Goal: Information Seeking & Learning: Find specific fact

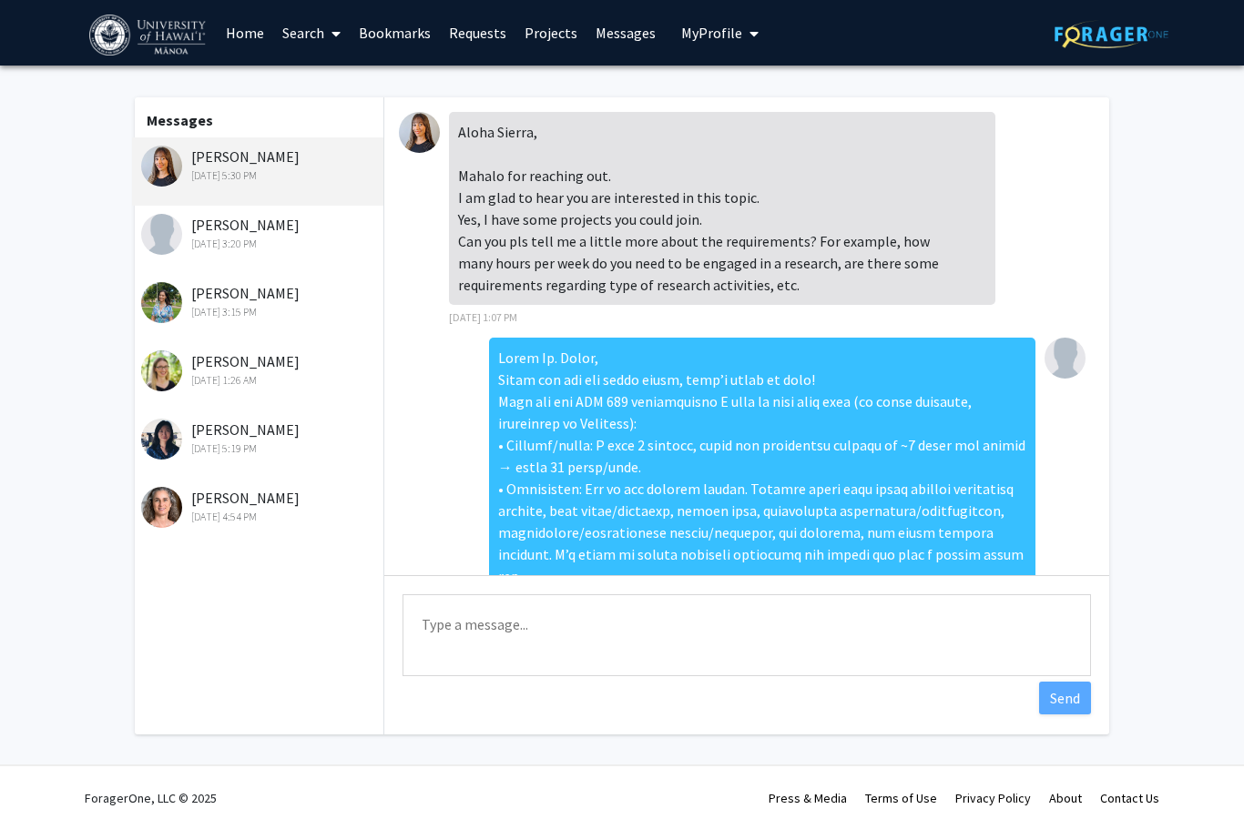
scroll to position [1175, 0]
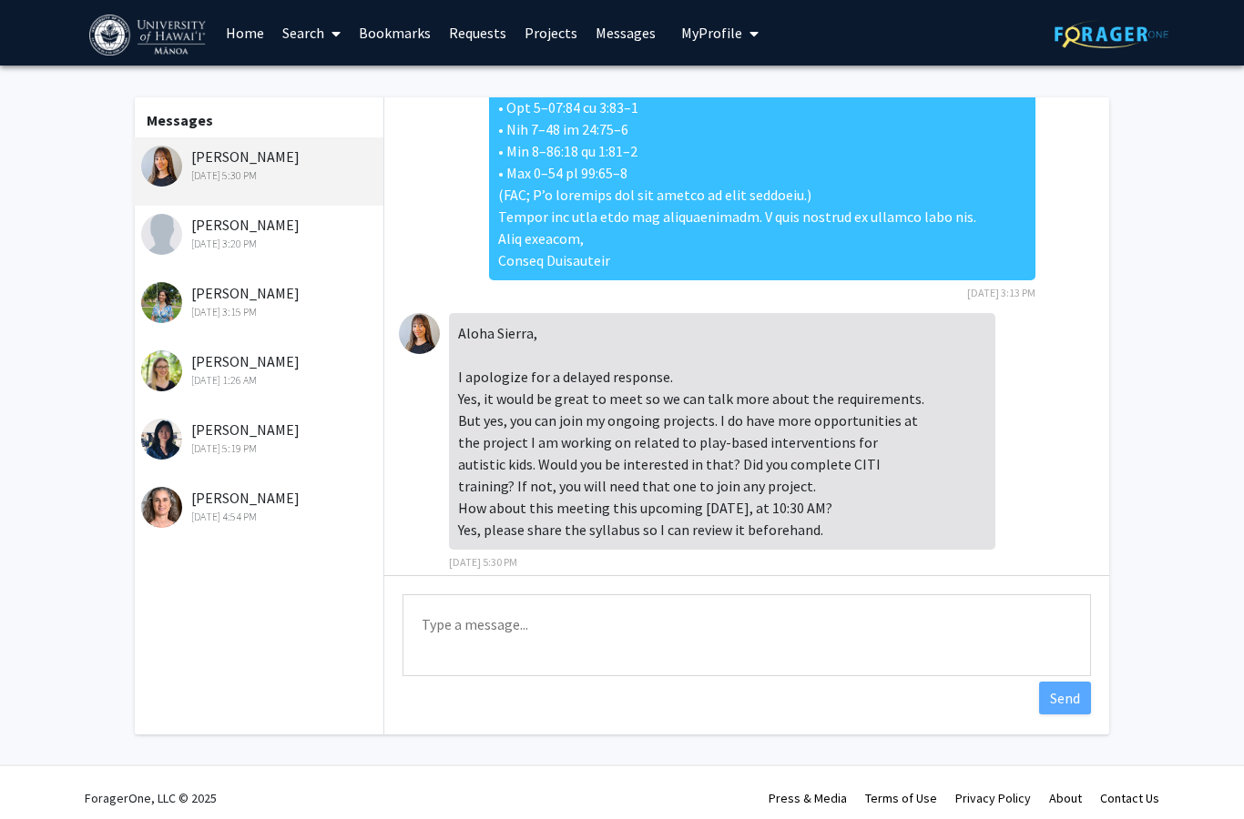
click at [325, 33] on span at bounding box center [332, 34] width 16 height 64
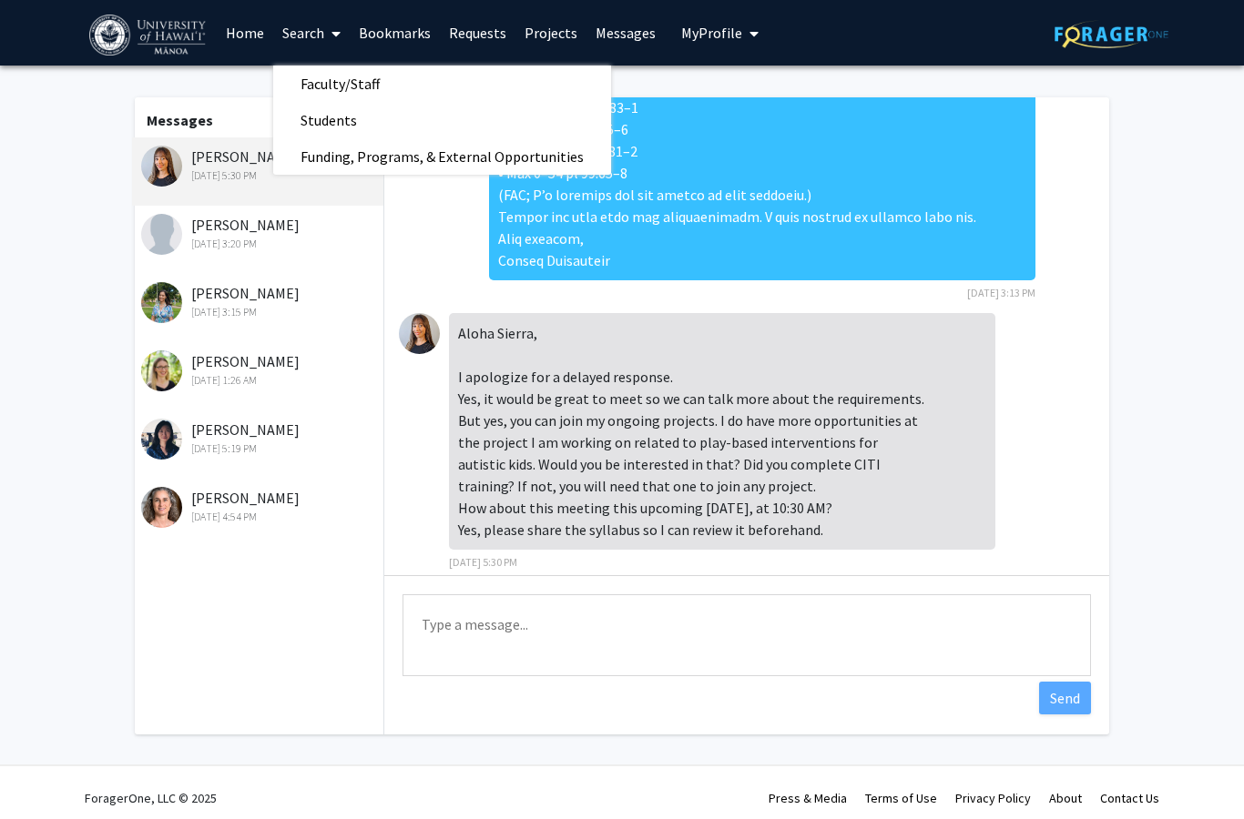
click at [242, 35] on link "Home" at bounding box center [245, 33] width 56 height 64
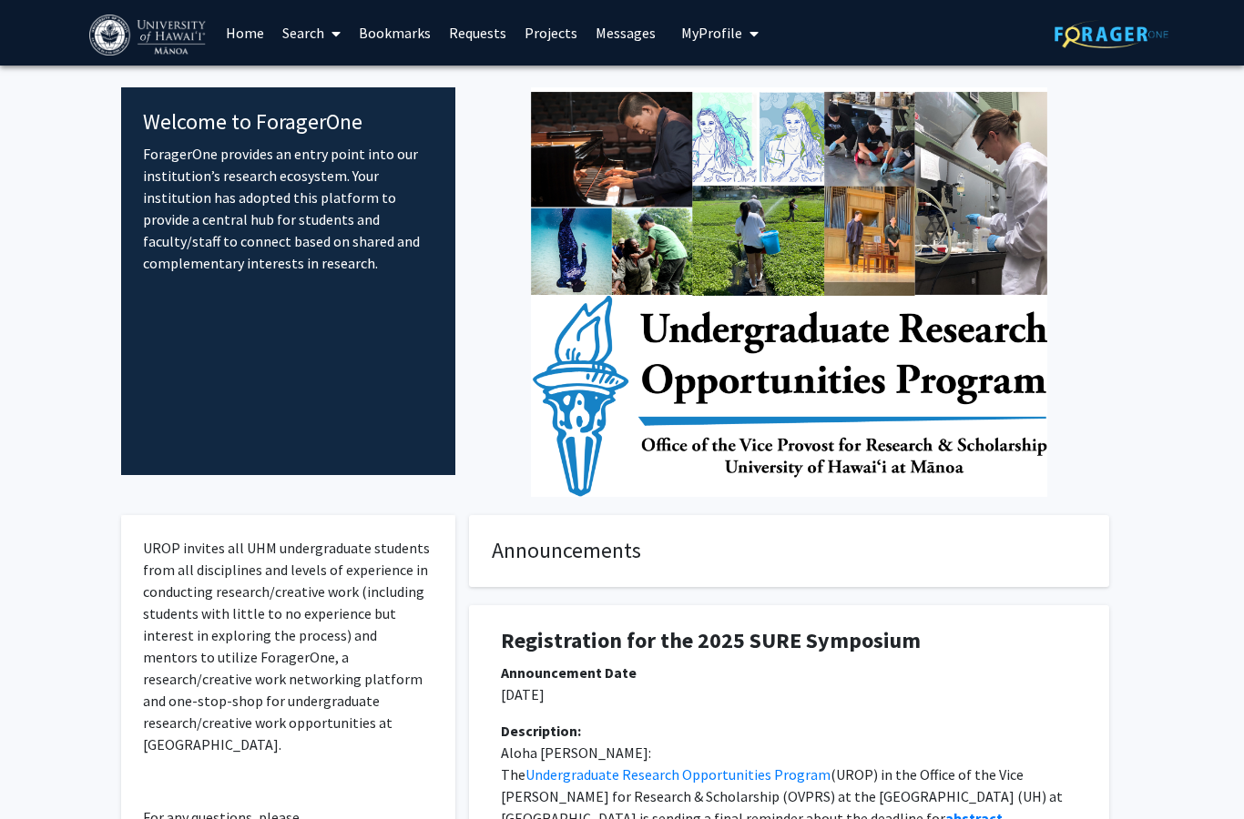
click at [318, 36] on link "Search" at bounding box center [311, 33] width 76 height 64
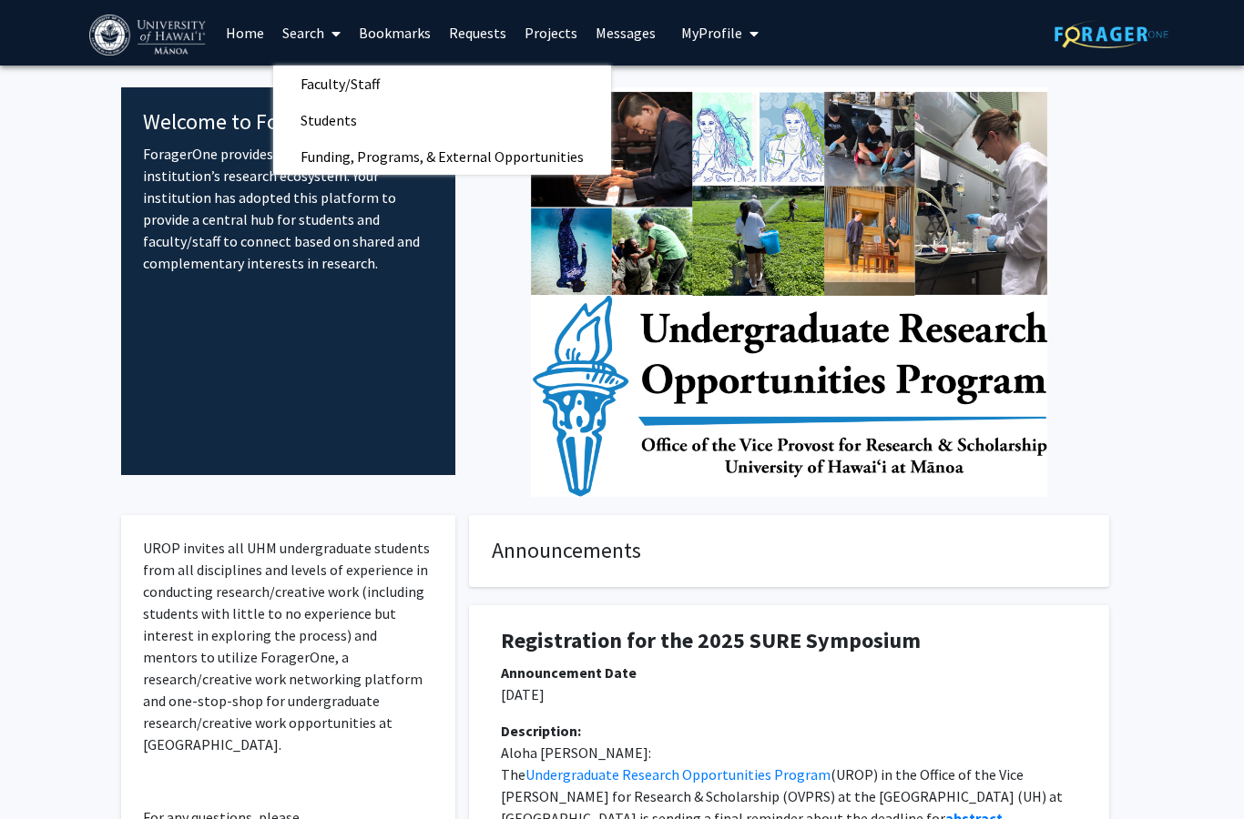
click at [318, 36] on link "Search" at bounding box center [311, 33] width 76 height 64
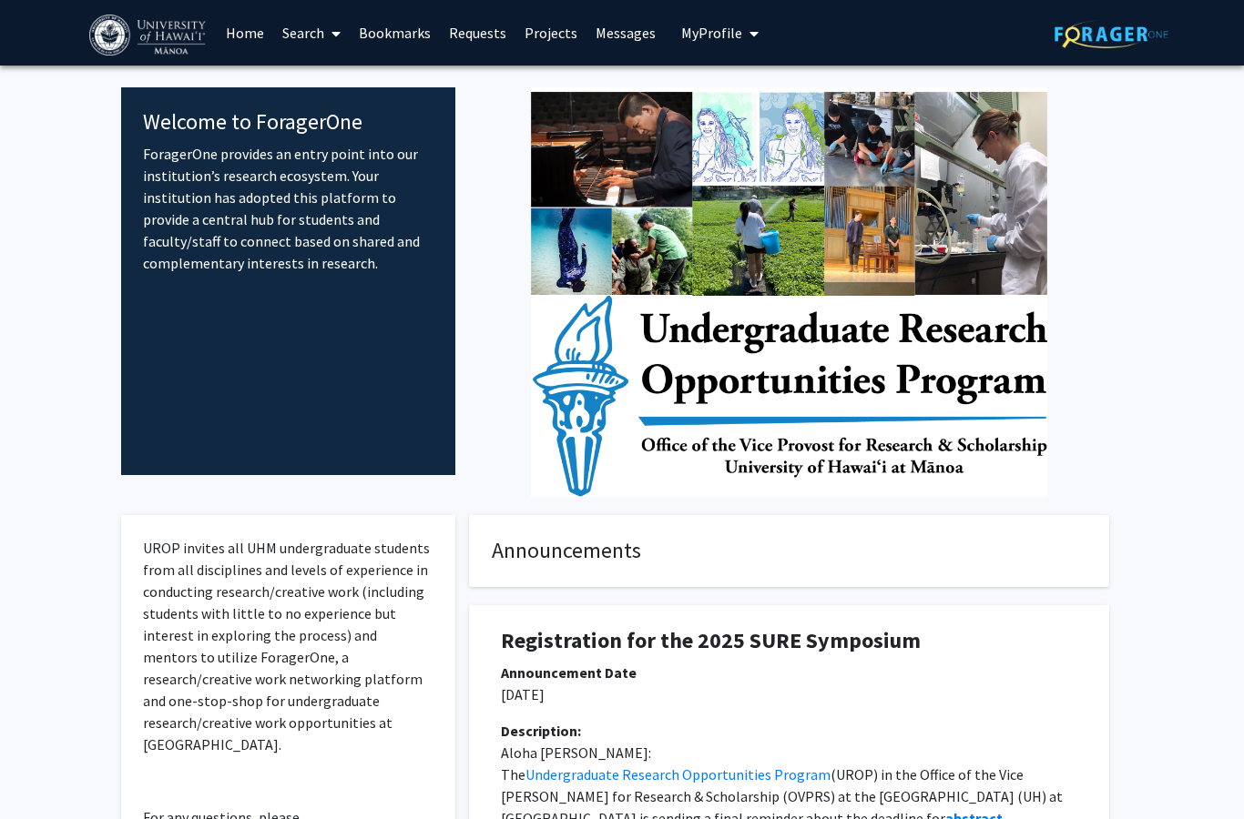
click at [1107, 25] on img at bounding box center [1111, 34] width 114 height 28
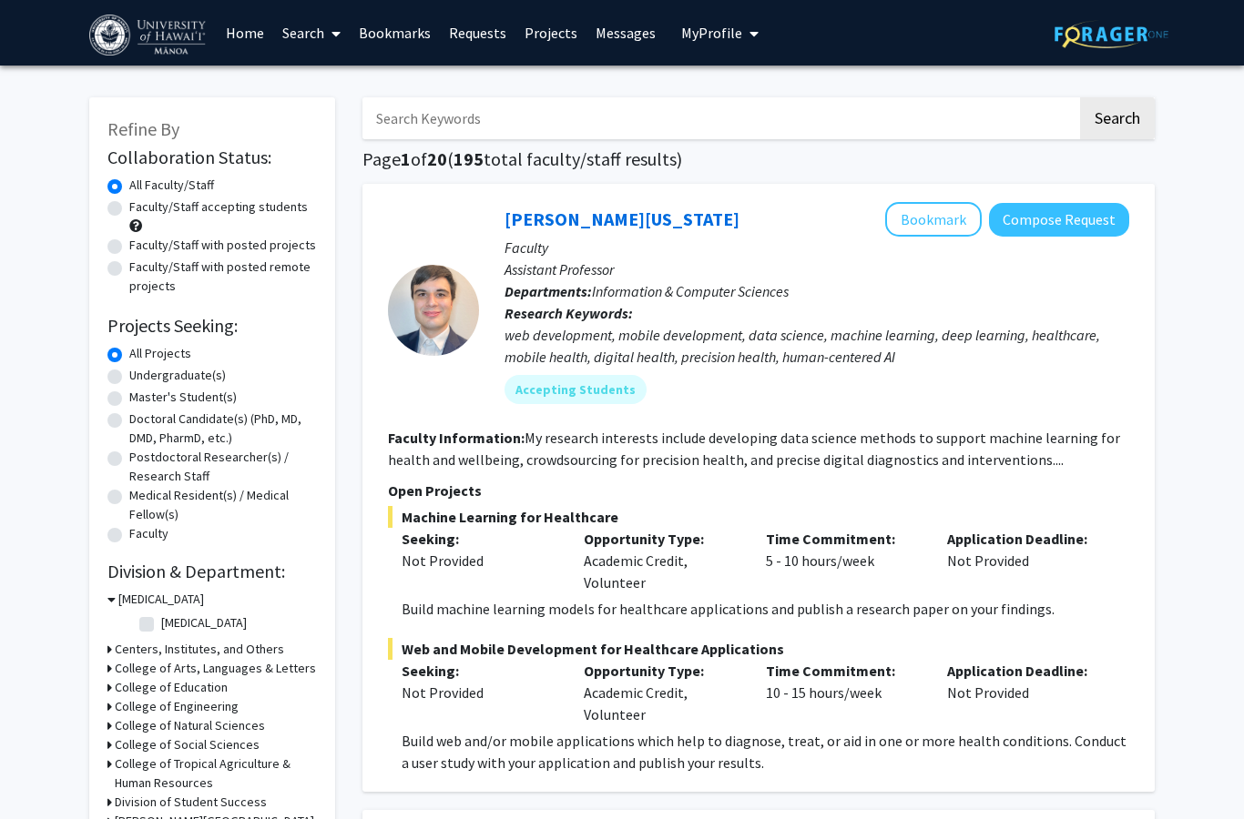
click at [434, 123] on input "Search Keywords" at bounding box center [719, 118] width 715 height 42
type input "citi"
click at [1116, 117] on button "Search" at bounding box center [1117, 118] width 75 height 42
